Goal: Information Seeking & Learning: Learn about a topic

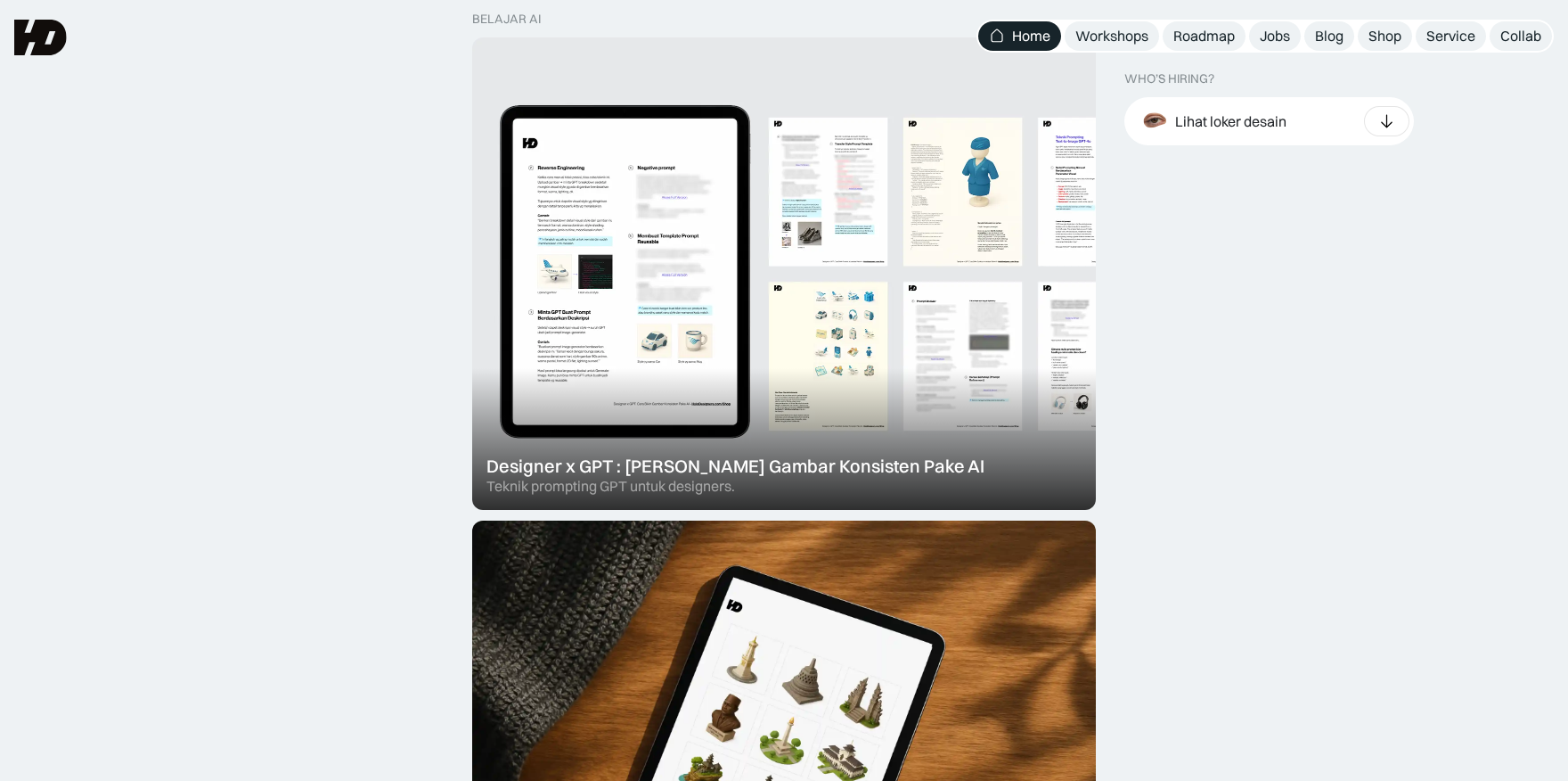
scroll to position [1001, 0]
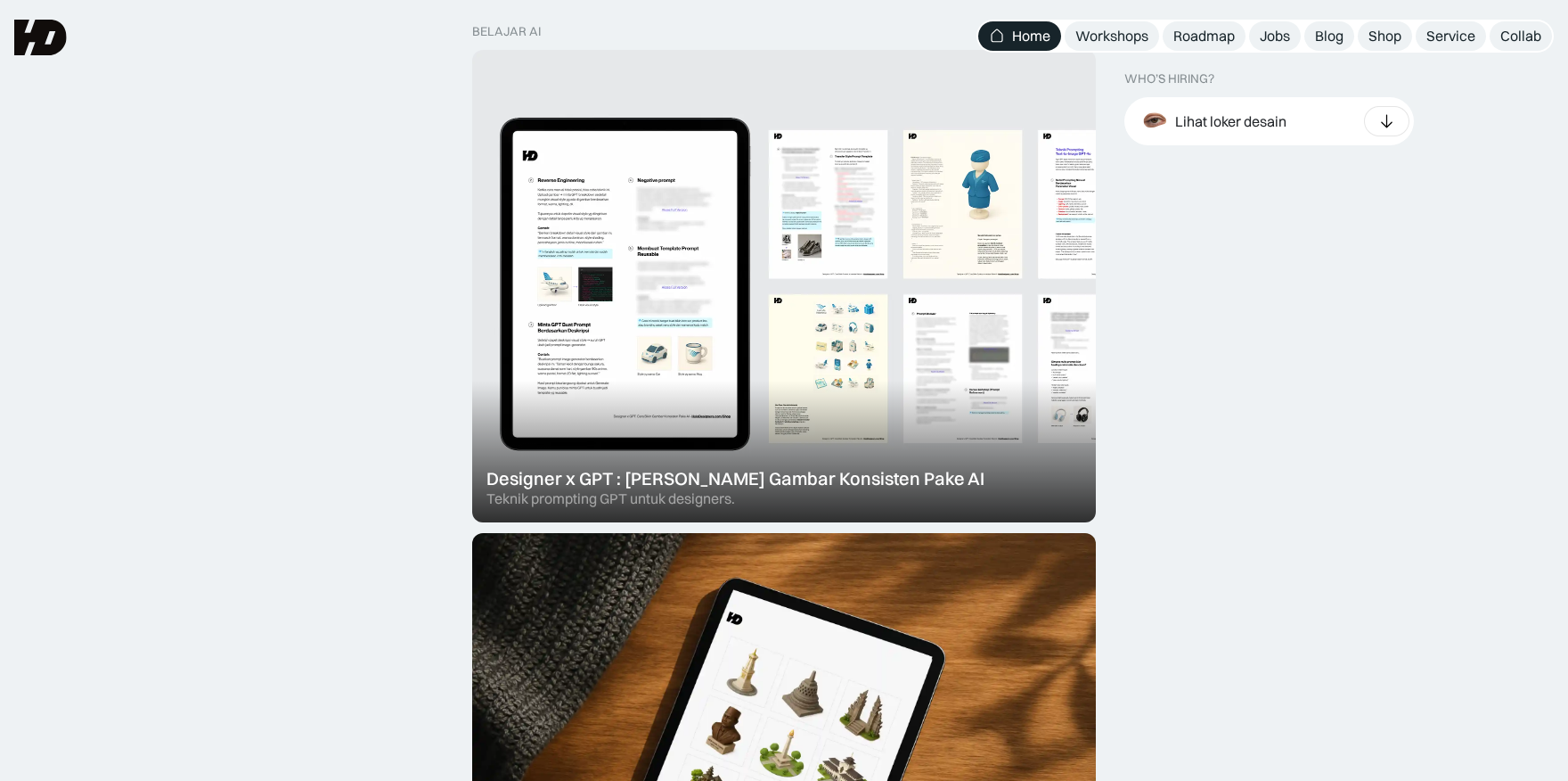
click at [889, 245] on div at bounding box center [784, 286] width 623 height 473
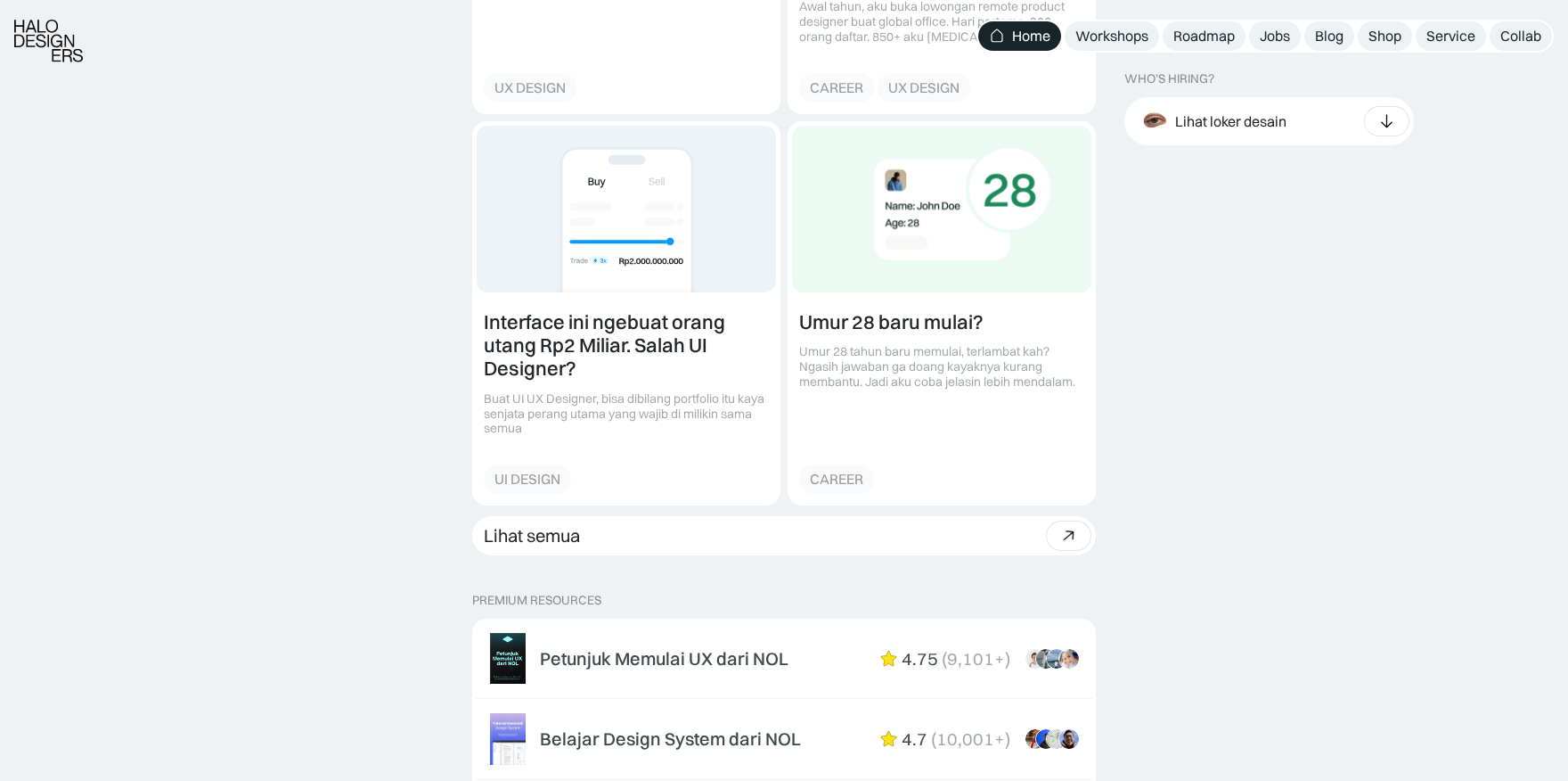
scroll to position [2789, 0]
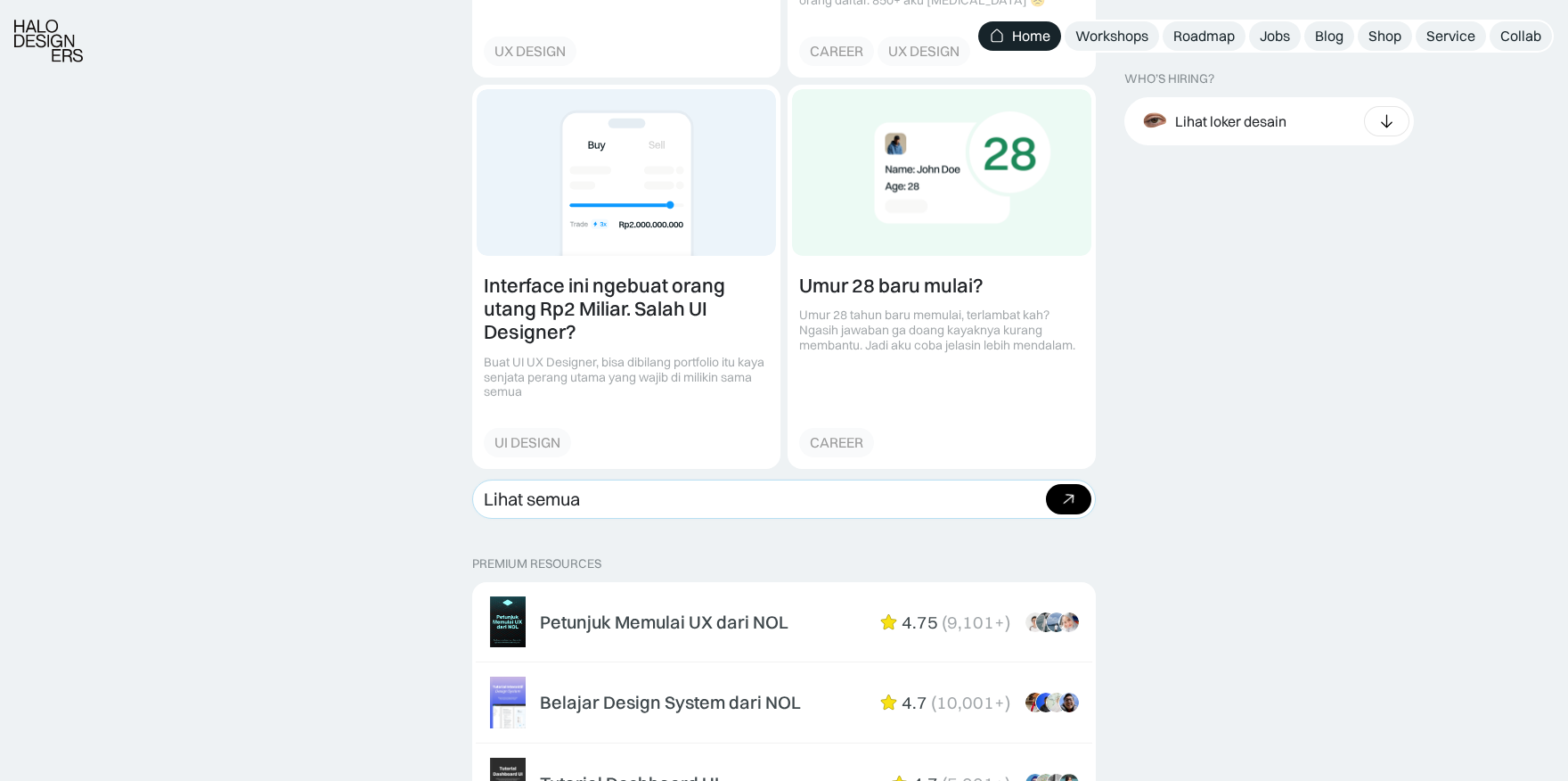
click at [1060, 497] on icon at bounding box center [1068, 499] width 26 height 26
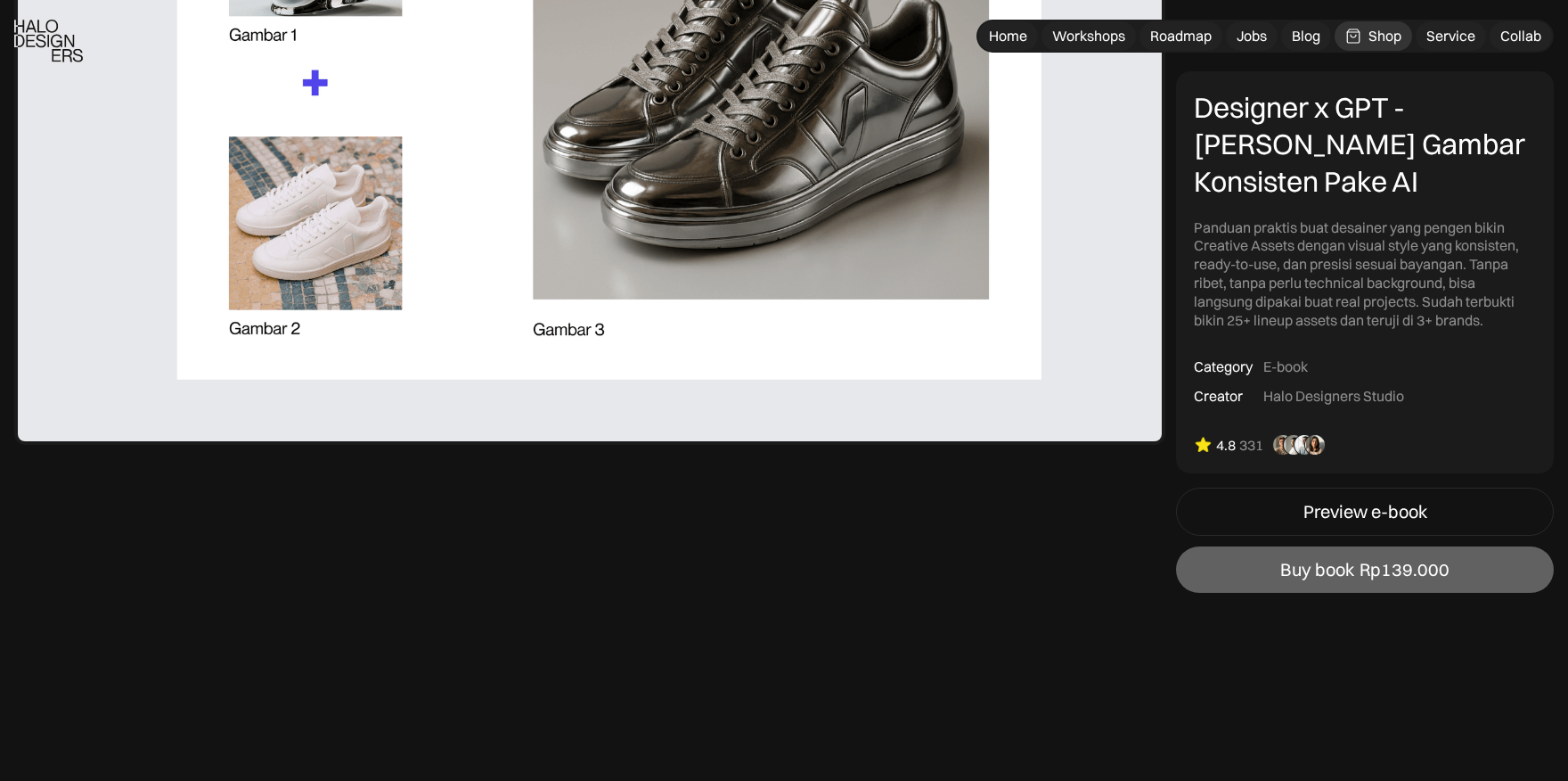
scroll to position [2404, 0]
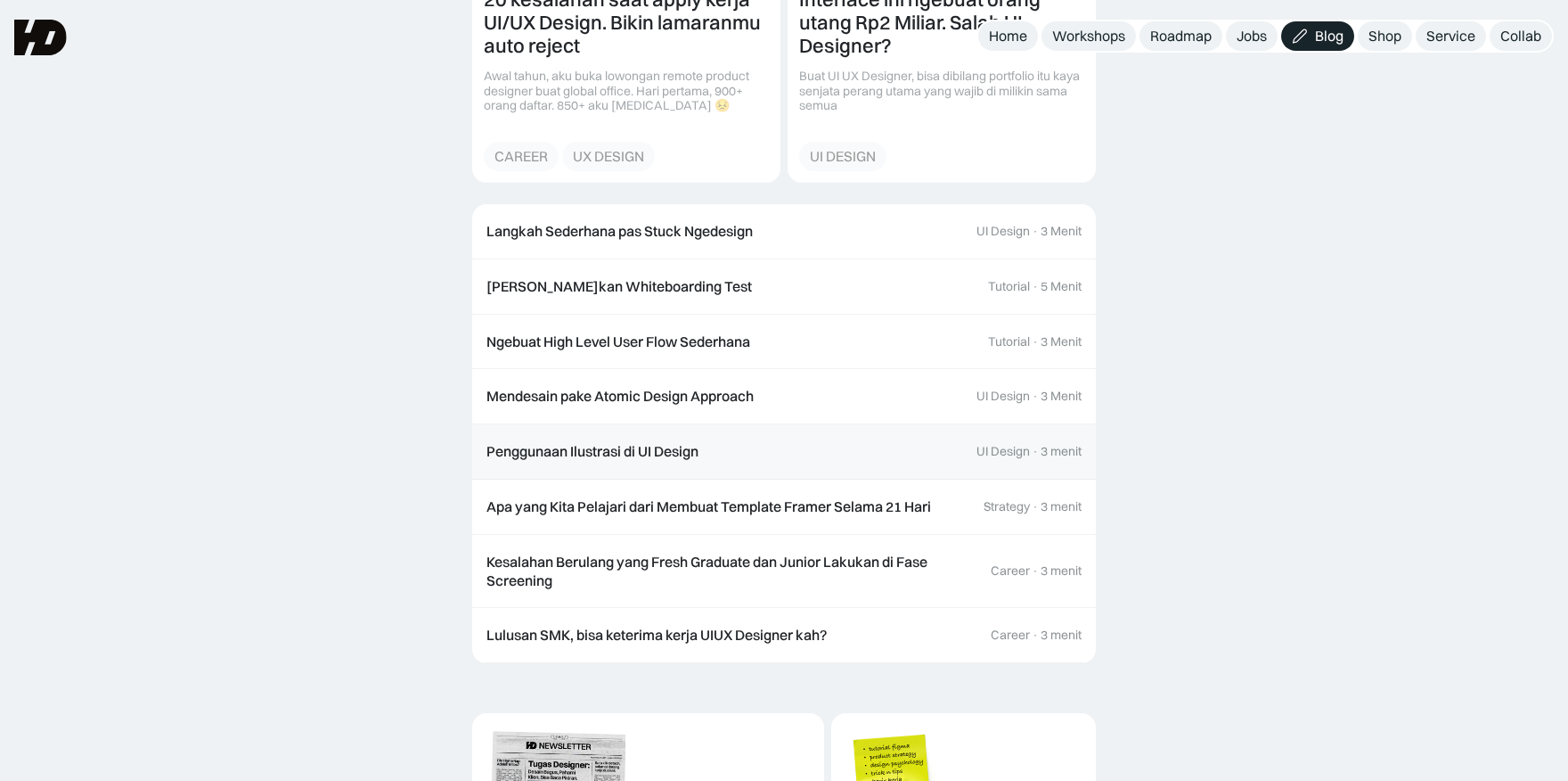
scroll to position [2083, 0]
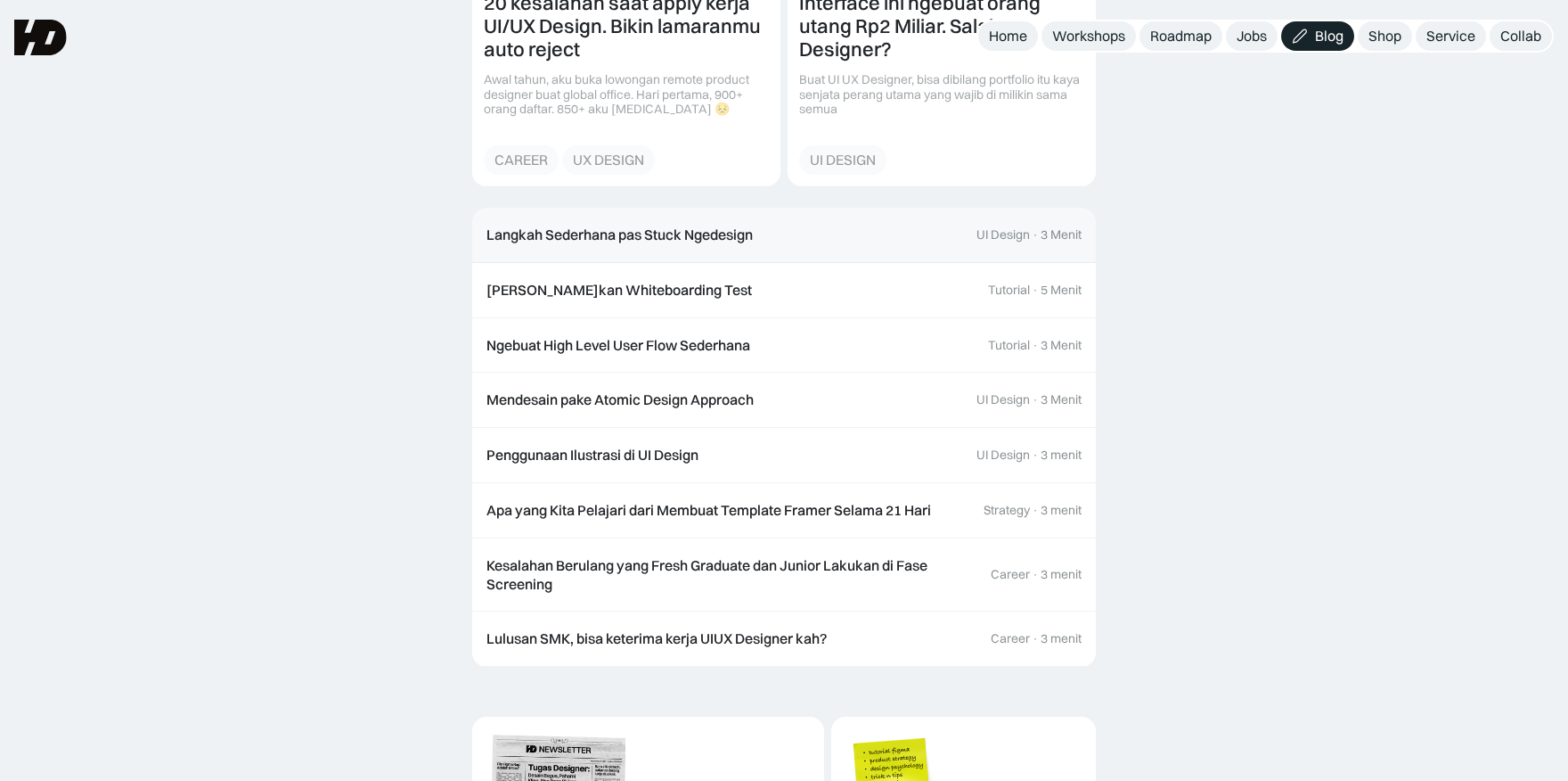
click at [718, 243] on div "Langkah Sederhana pas Stuck Ngedesign" at bounding box center [620, 235] width 266 height 19
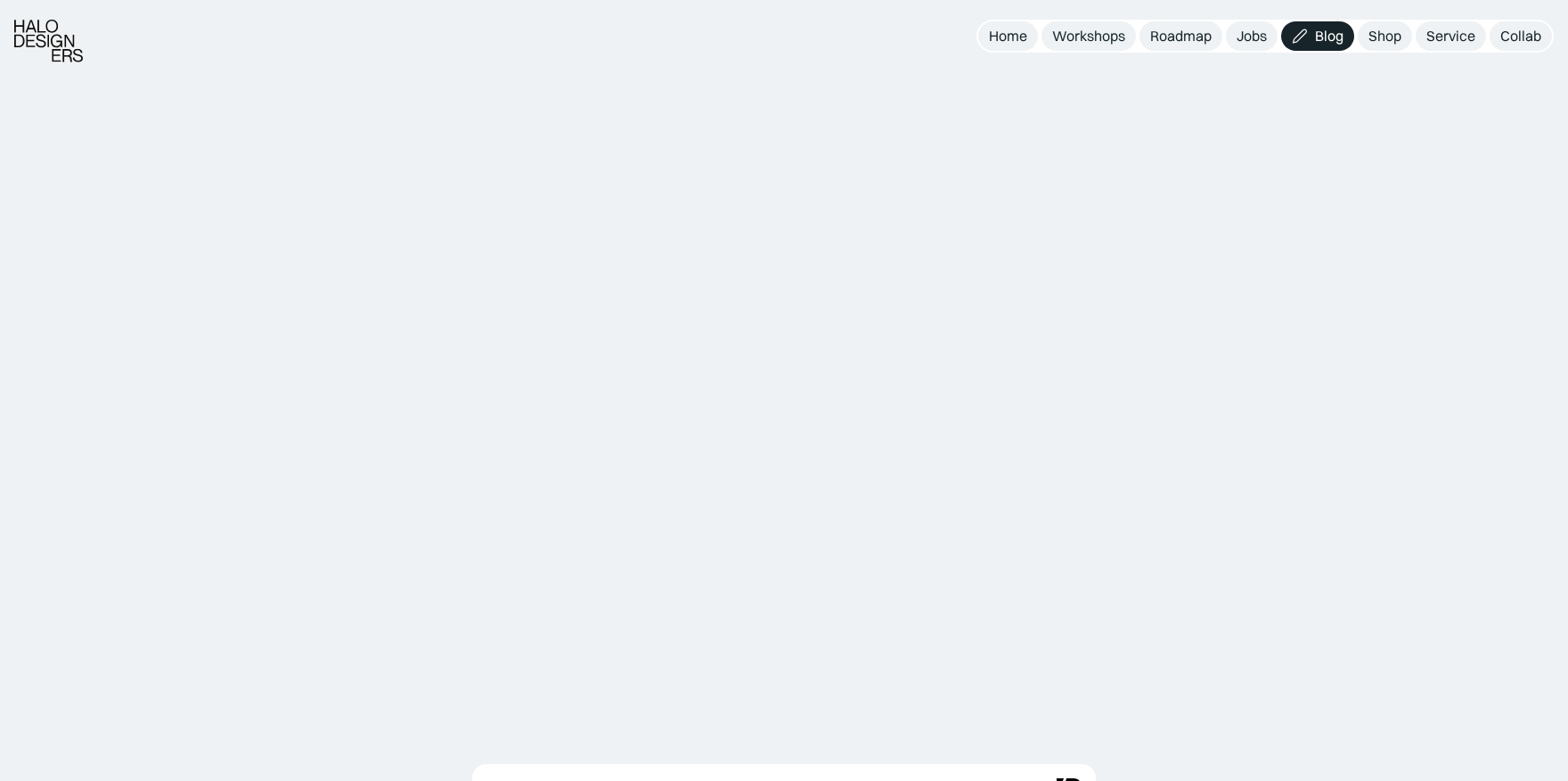
scroll to position [2339, 0]
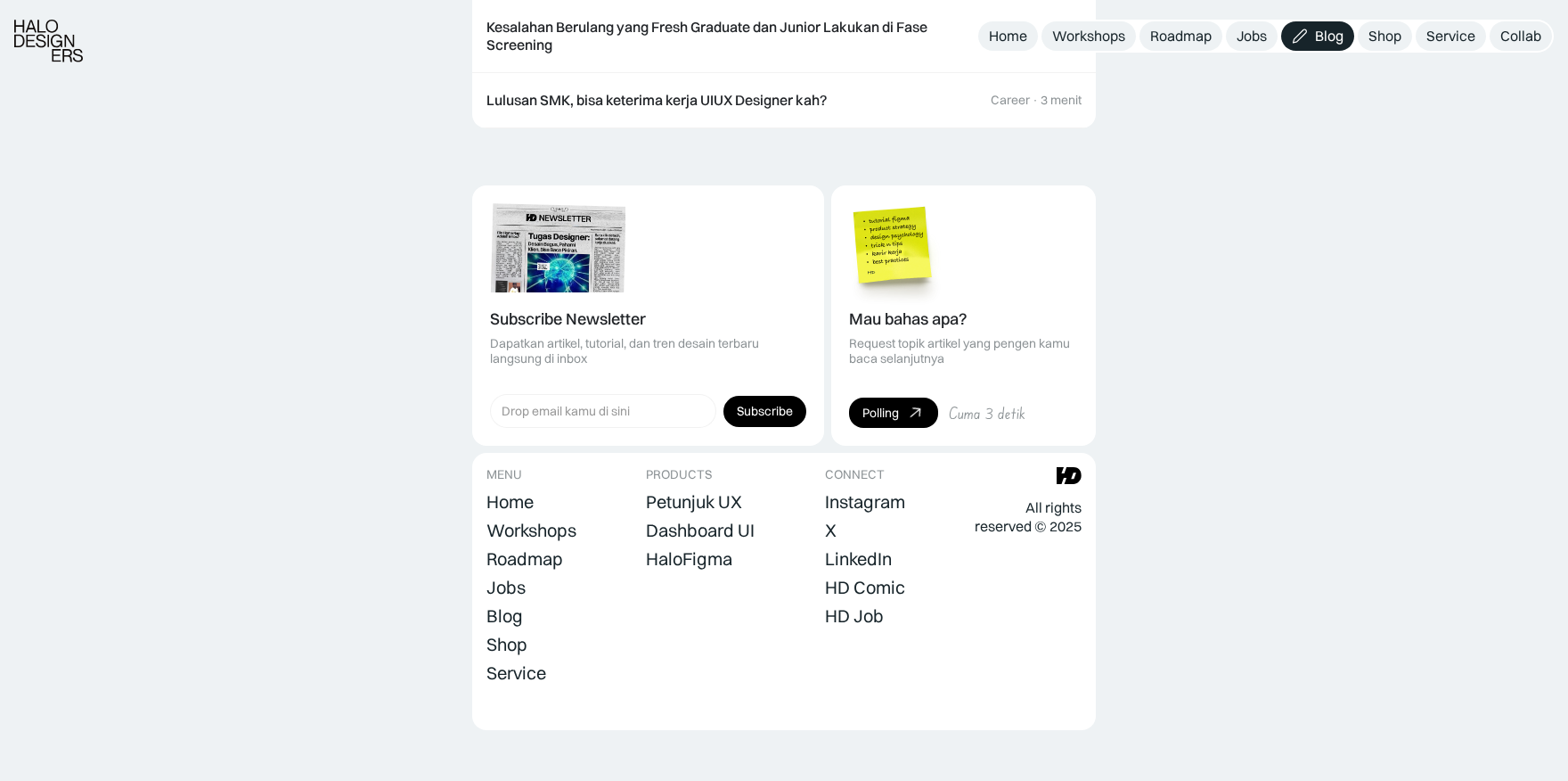
click at [947, 313] on div "Mau bahas apa? Request topik artikel yang pengen kamu baca selanjutnya" at bounding box center [963, 338] width 229 height 55
click at [686, 491] on div "Petunjuk UX" at bounding box center [694, 502] width 96 height 22
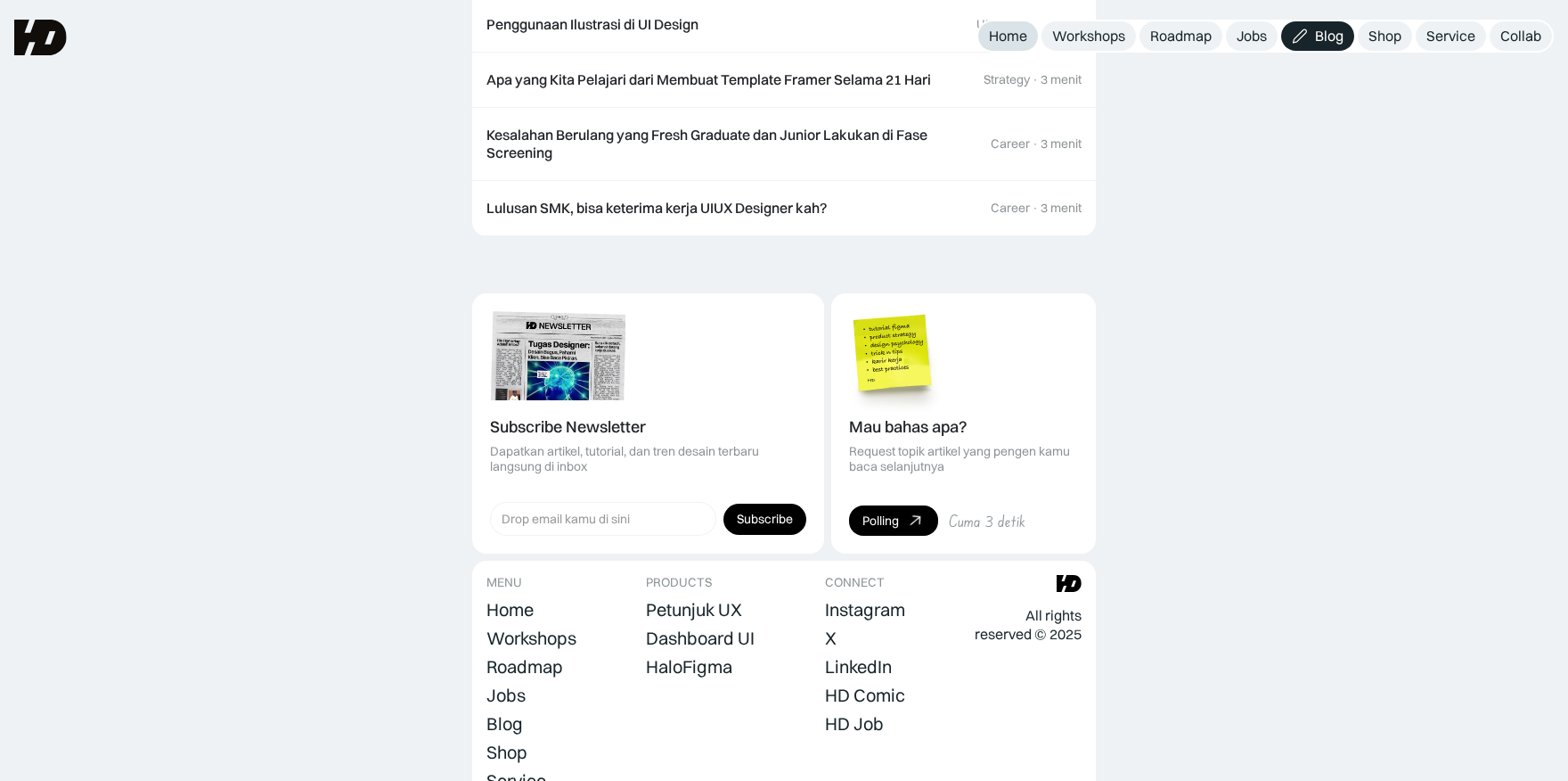
scroll to position [2223, 0]
